Goal: Check status: Check status

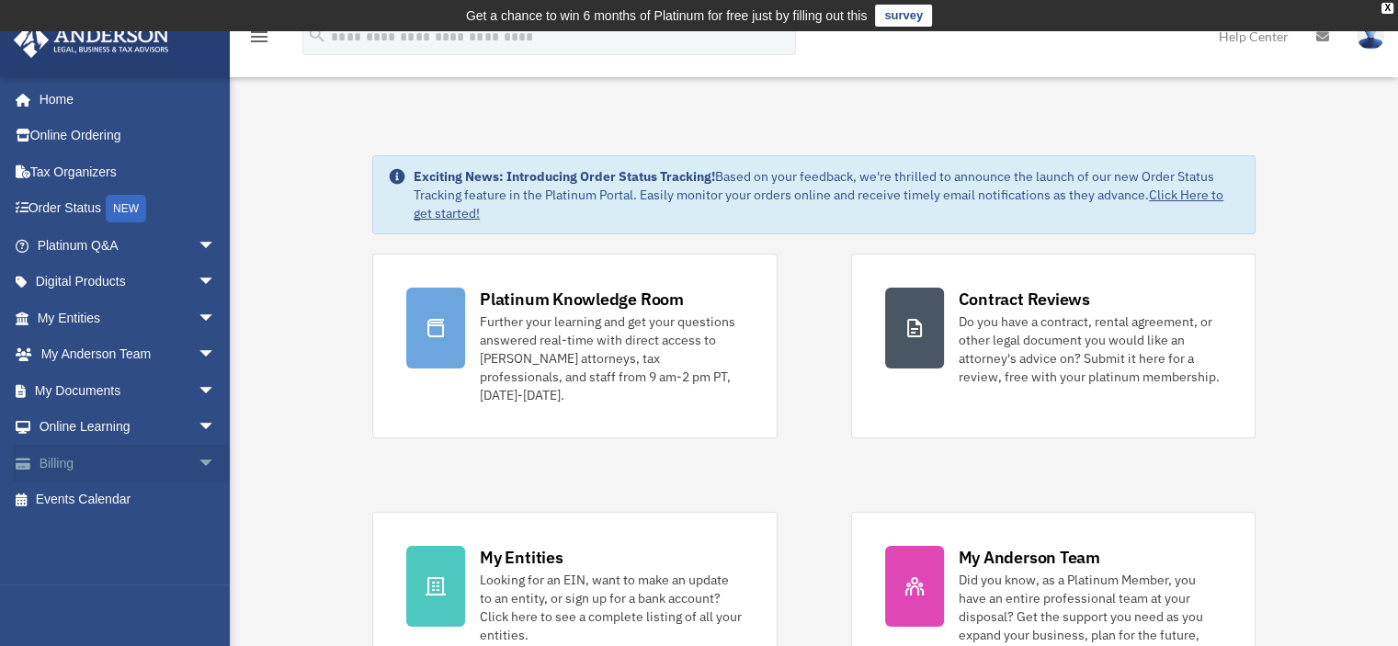
click at [198, 470] on span "arrow_drop_down" at bounding box center [216, 464] width 37 height 38
click at [162, 522] on link "Past Invoices" at bounding box center [135, 536] width 218 height 37
click at [89, 534] on link "Past Invoices" at bounding box center [135, 536] width 218 height 37
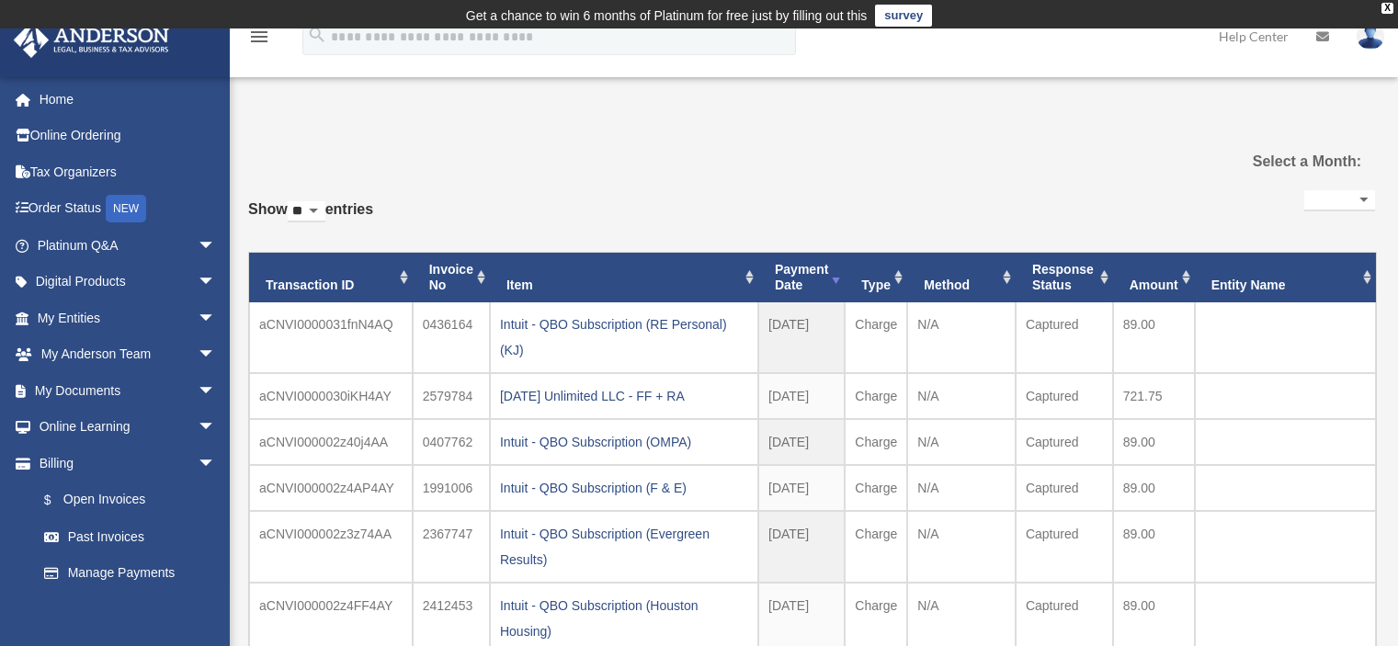
select select
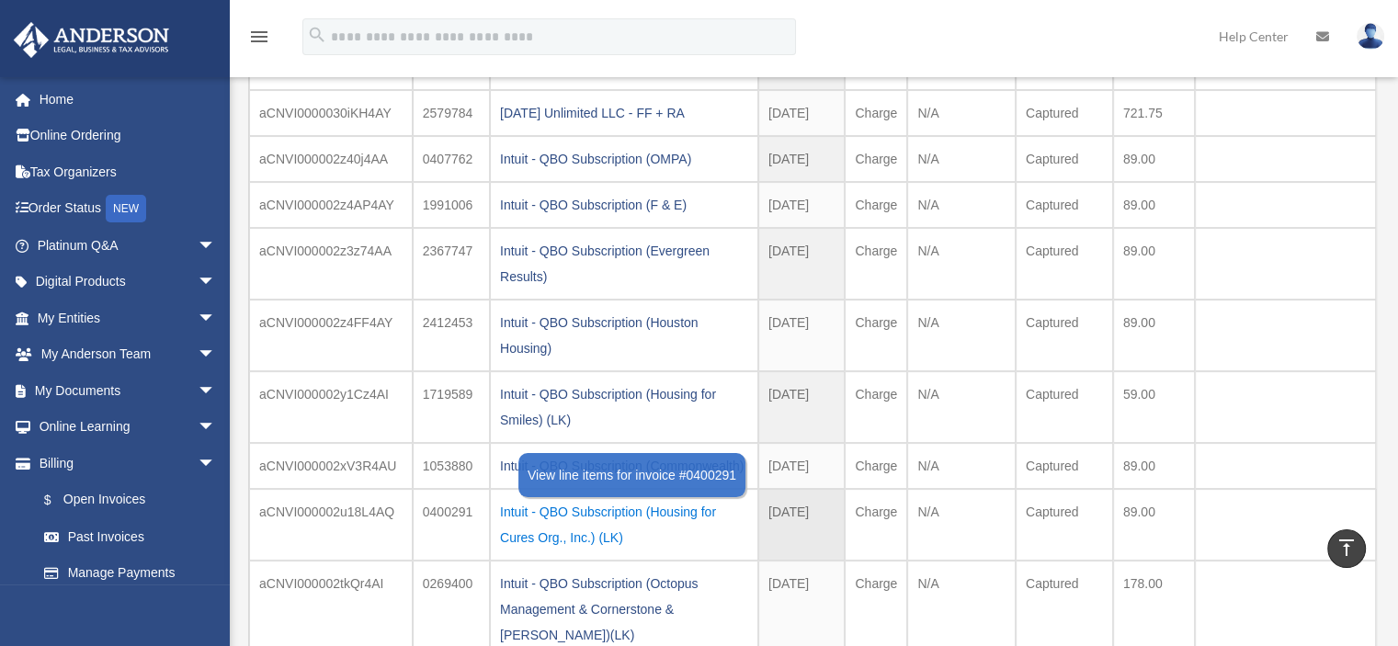
scroll to position [285, 0]
